Goal: Information Seeking & Learning: Learn about a topic

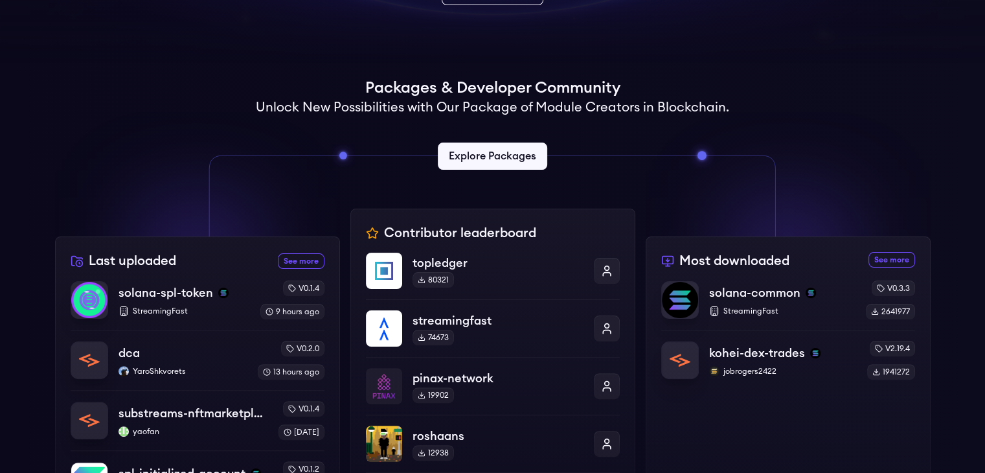
scroll to position [261, 0]
click at [515, 159] on link "Explore Packages" at bounding box center [492, 155] width 115 height 29
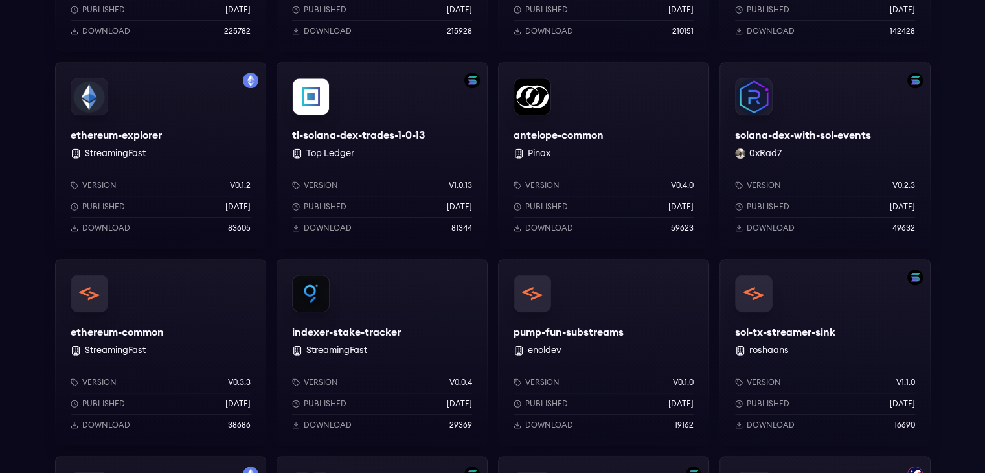
scroll to position [779, 0]
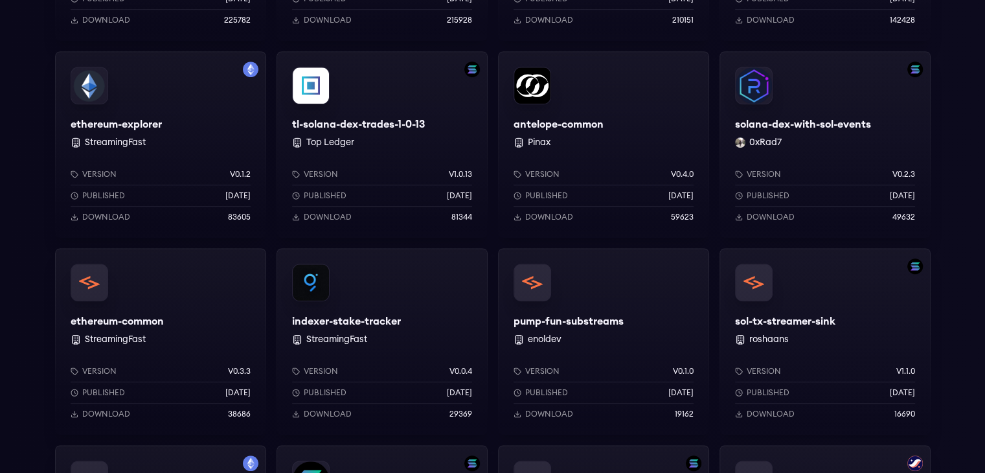
click at [211, 141] on div "ethereum-explorer StreamingFast Version v0.1.2 Published [DATE] Download 83605" at bounding box center [160, 144] width 211 height 187
